Goal: Information Seeking & Learning: Learn about a topic

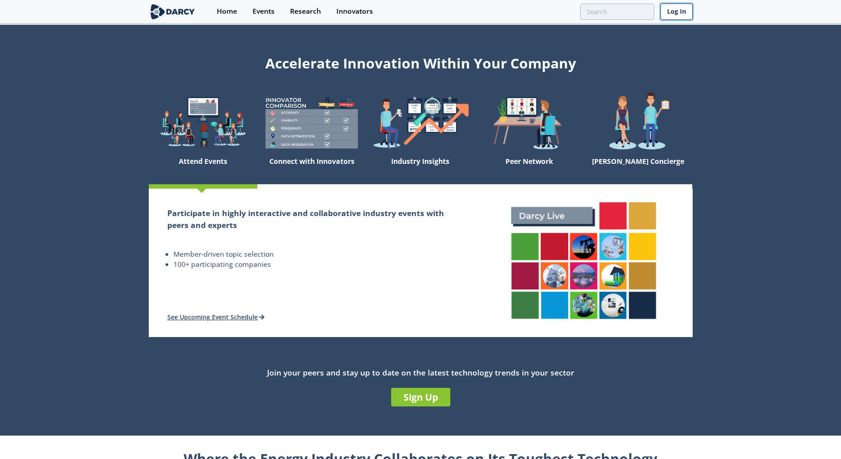
click at [678, 12] on link "Log In" at bounding box center [676, 12] width 32 height 16
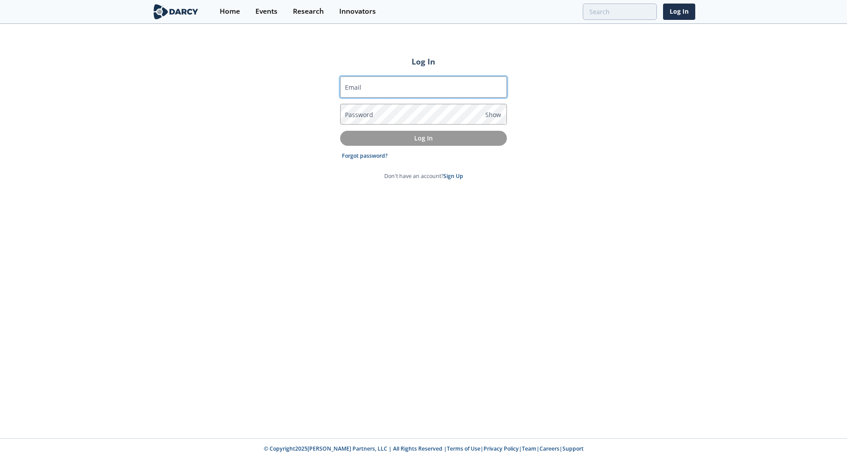
click at [419, 88] on input "Email" at bounding box center [423, 86] width 167 height 21
type input "[EMAIL_ADDRESS][PERSON_NAME][DOMAIN_NAME]"
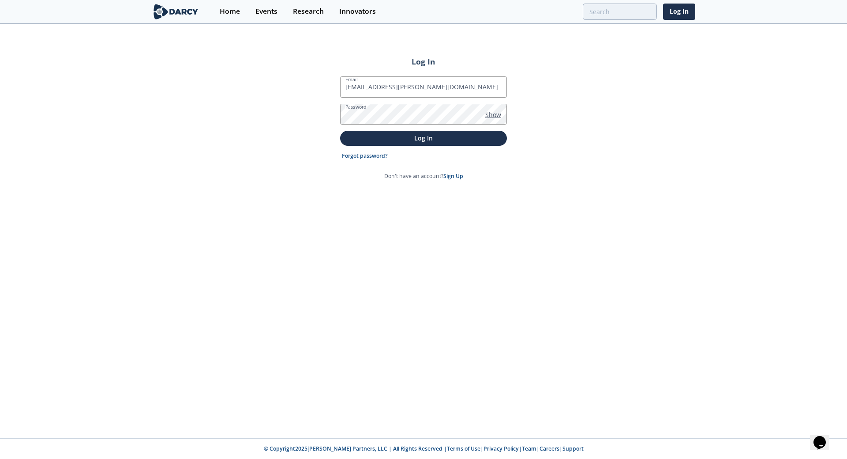
click at [489, 116] on span "Show" at bounding box center [494, 114] width 16 height 9
click at [444, 138] on p "Log In" at bounding box center [423, 137] width 154 height 9
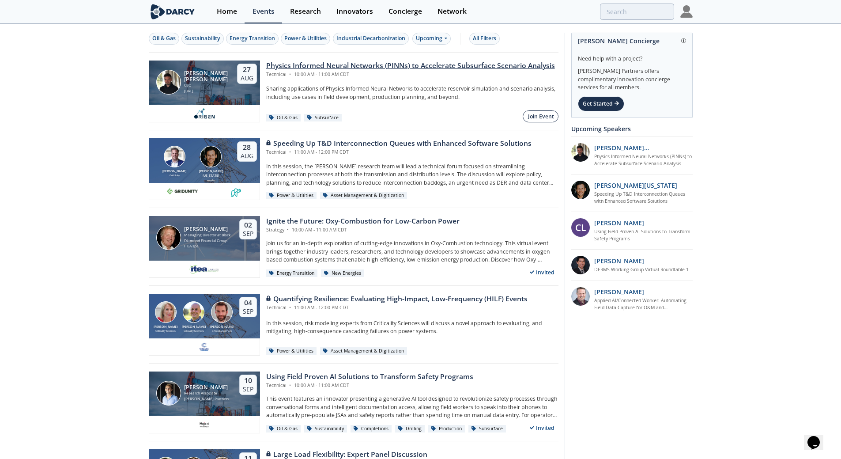
click at [546, 119] on div "Join Event" at bounding box center [541, 117] width 26 height 8
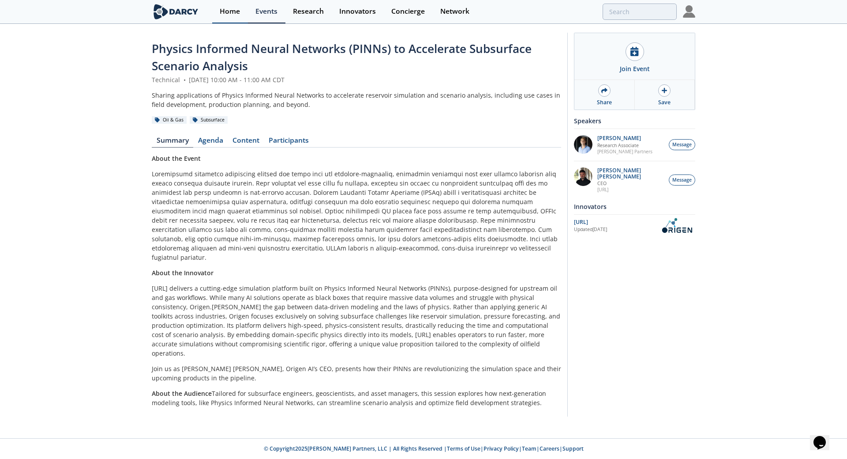
click at [229, 9] on div "Home" at bounding box center [230, 11] width 20 height 7
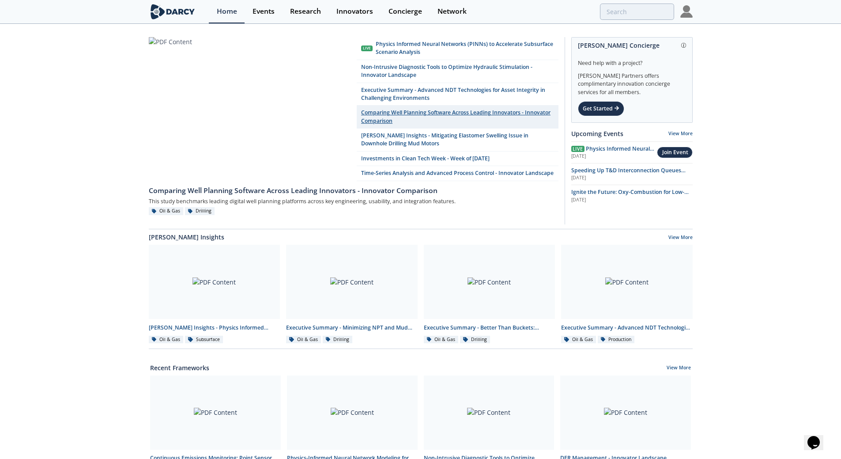
click at [434, 117] on link "Comparing Well Planning Software Across Leading Innovators - Innovator Comparis…" at bounding box center [458, 116] width 202 height 23
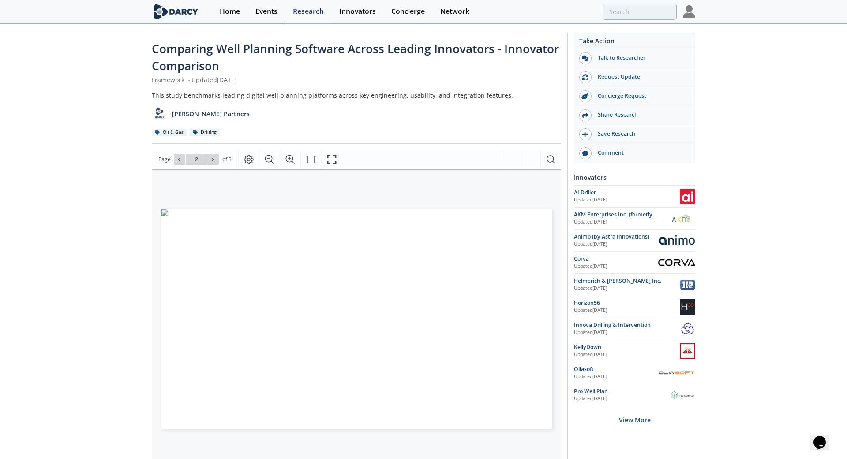
type input "1"
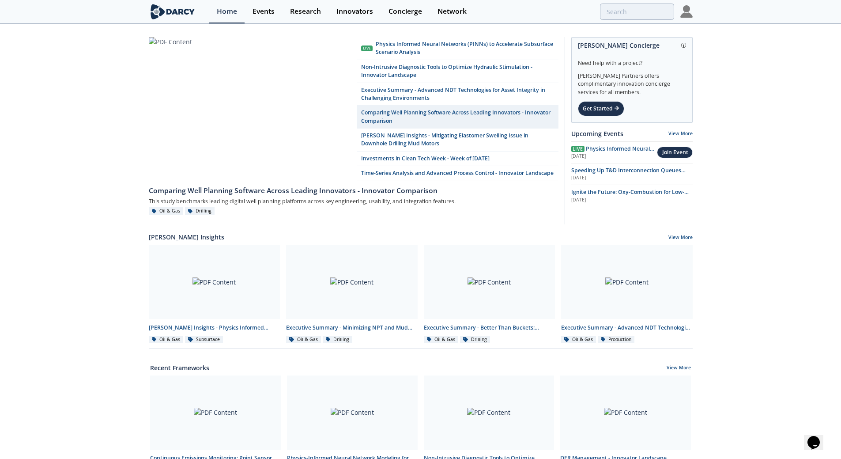
drag, startPoint x: 459, startPoint y: 116, endPoint x: 109, endPoint y: 139, distance: 351.2
click at [109, 139] on div "Live Physics Informed Neural Networks (PINNs) to Accelerate Subsurface Scenario…" at bounding box center [420, 407] width 841 height 764
